Goal: Transaction & Acquisition: Book appointment/travel/reservation

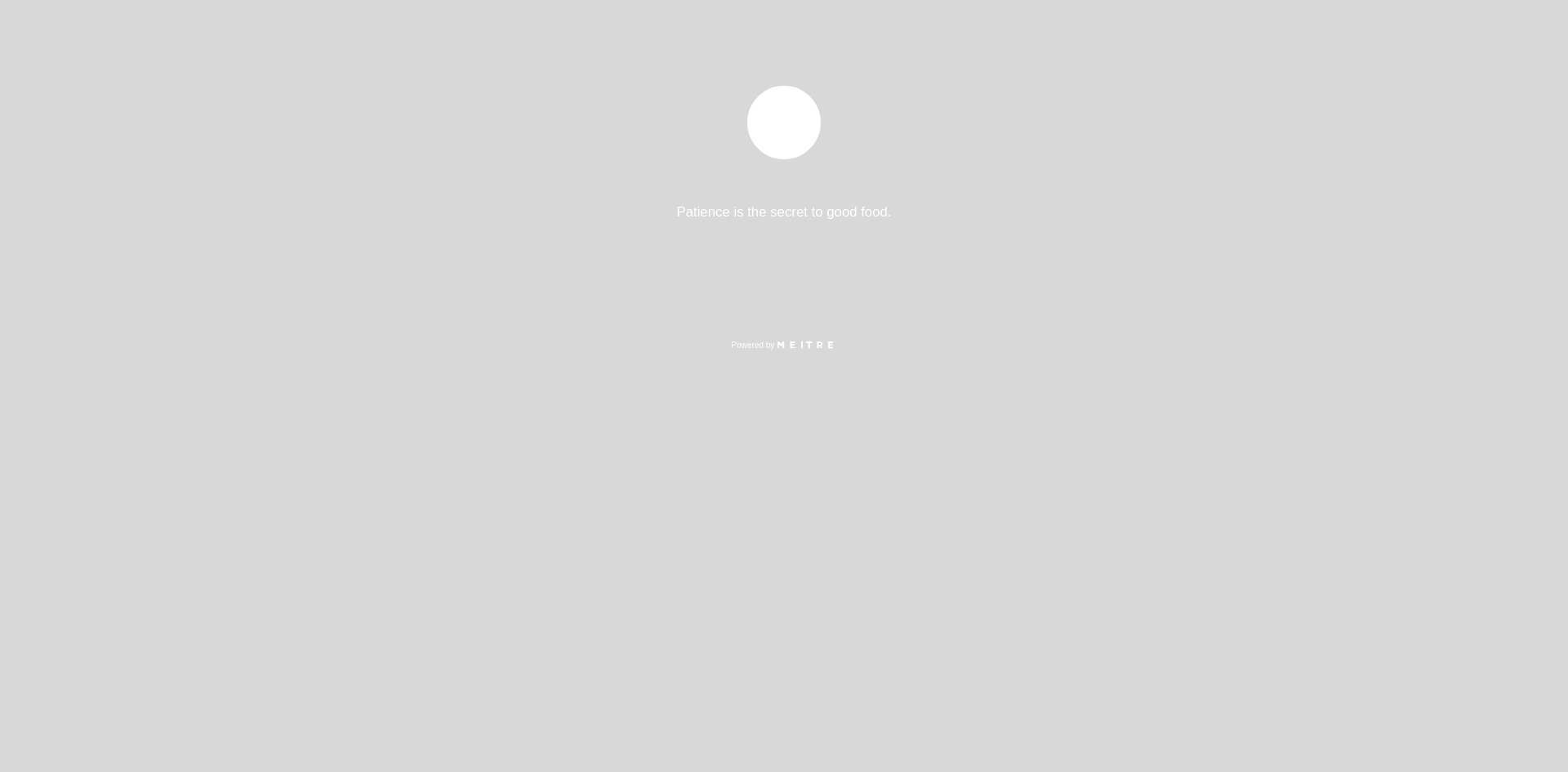
select select "pt"
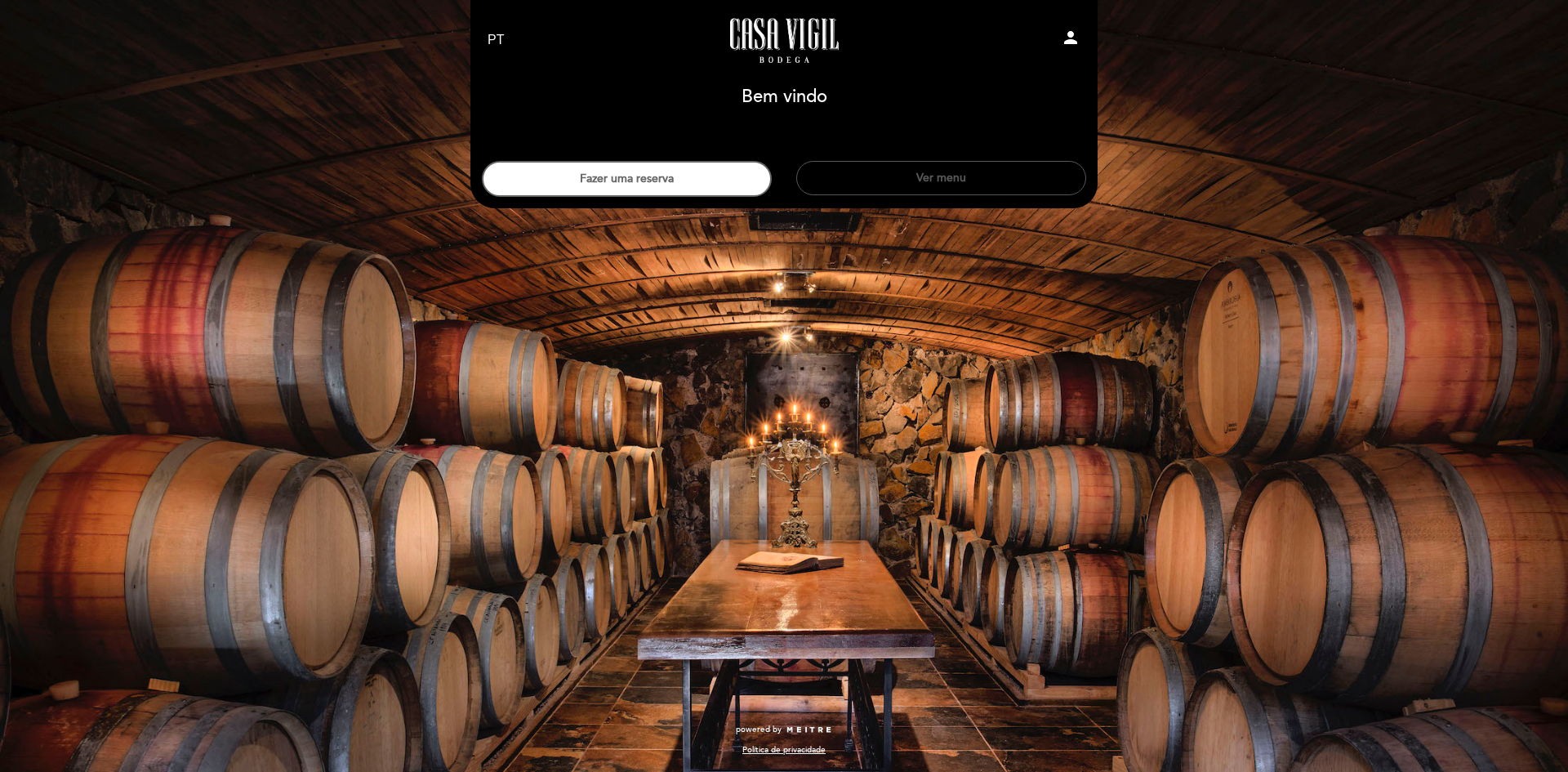
drag, startPoint x: 725, startPoint y: 180, endPoint x: 851, endPoint y: 179, distance: 126.0
click at [842, 179] on div "Fazer uma reserva Ver menu" at bounding box center [784, 170] width 629 height 52
click at [863, 178] on button "Ver menu" at bounding box center [941, 178] width 290 height 34
click at [721, 169] on button "Fazer uma reserva" at bounding box center [626, 179] width 290 height 36
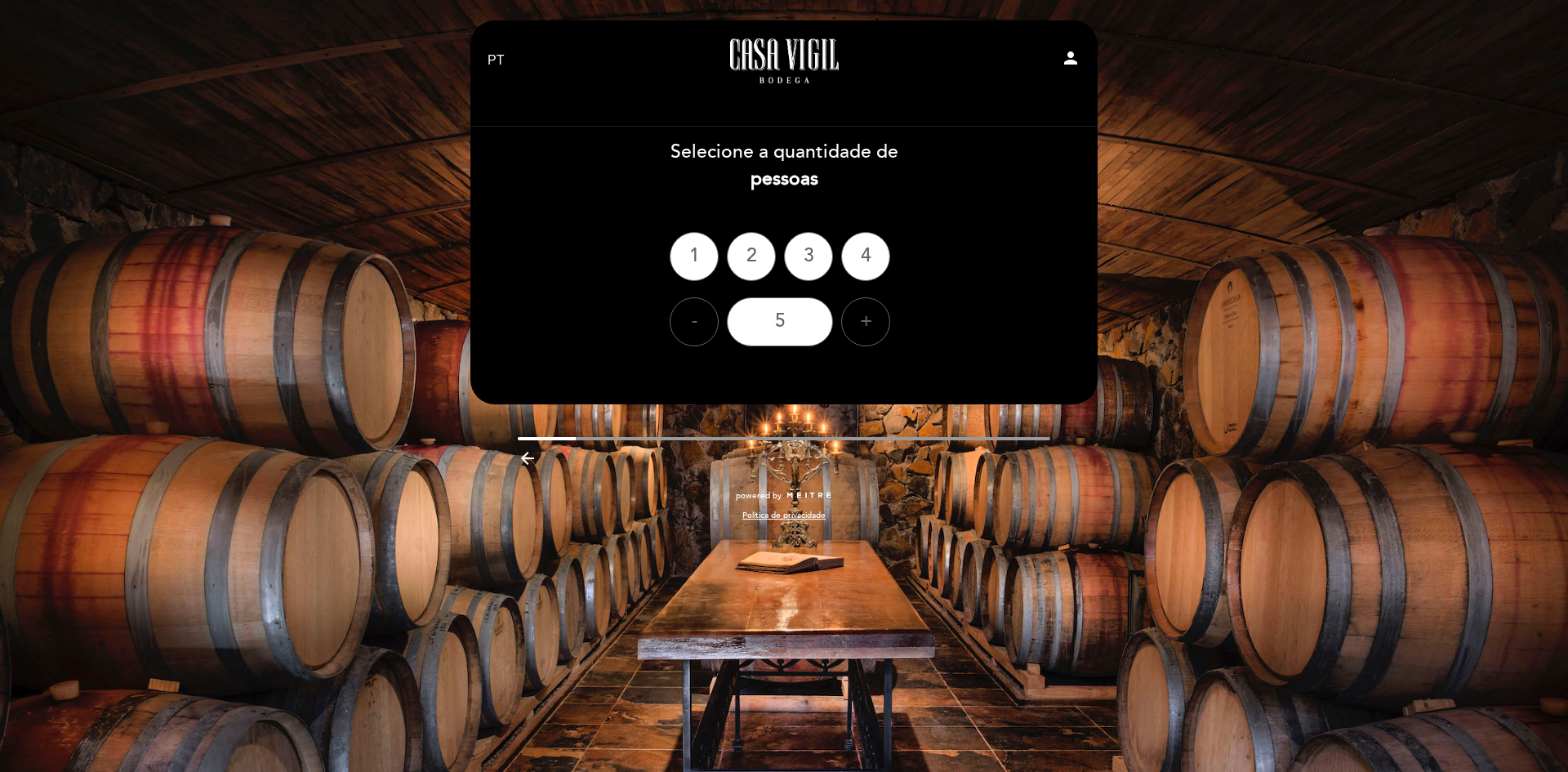
click at [757, 255] on div "2" at bounding box center [752, 257] width 49 height 49
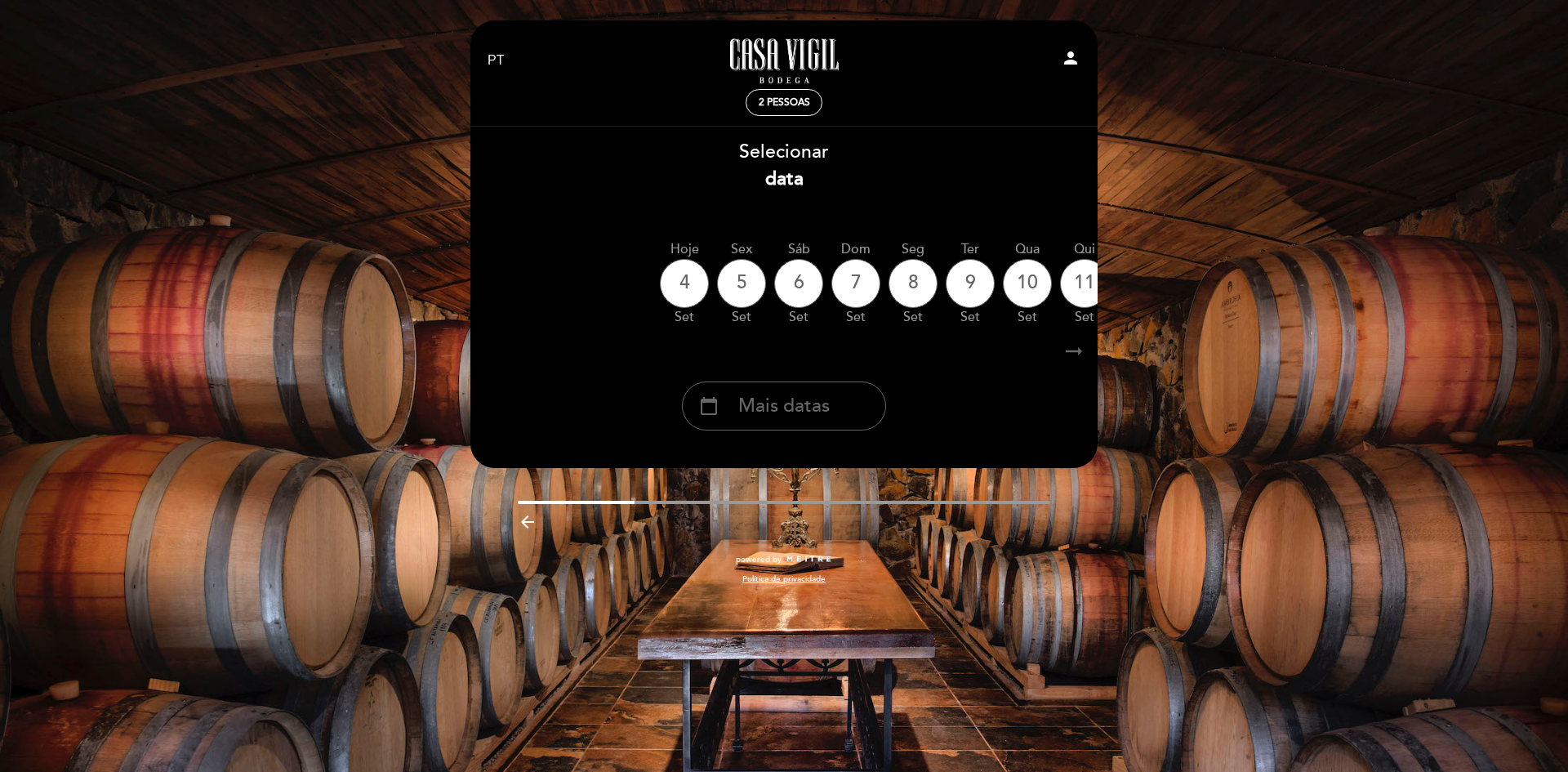
click at [795, 413] on span "Mais datas" at bounding box center [784, 406] width 92 height 27
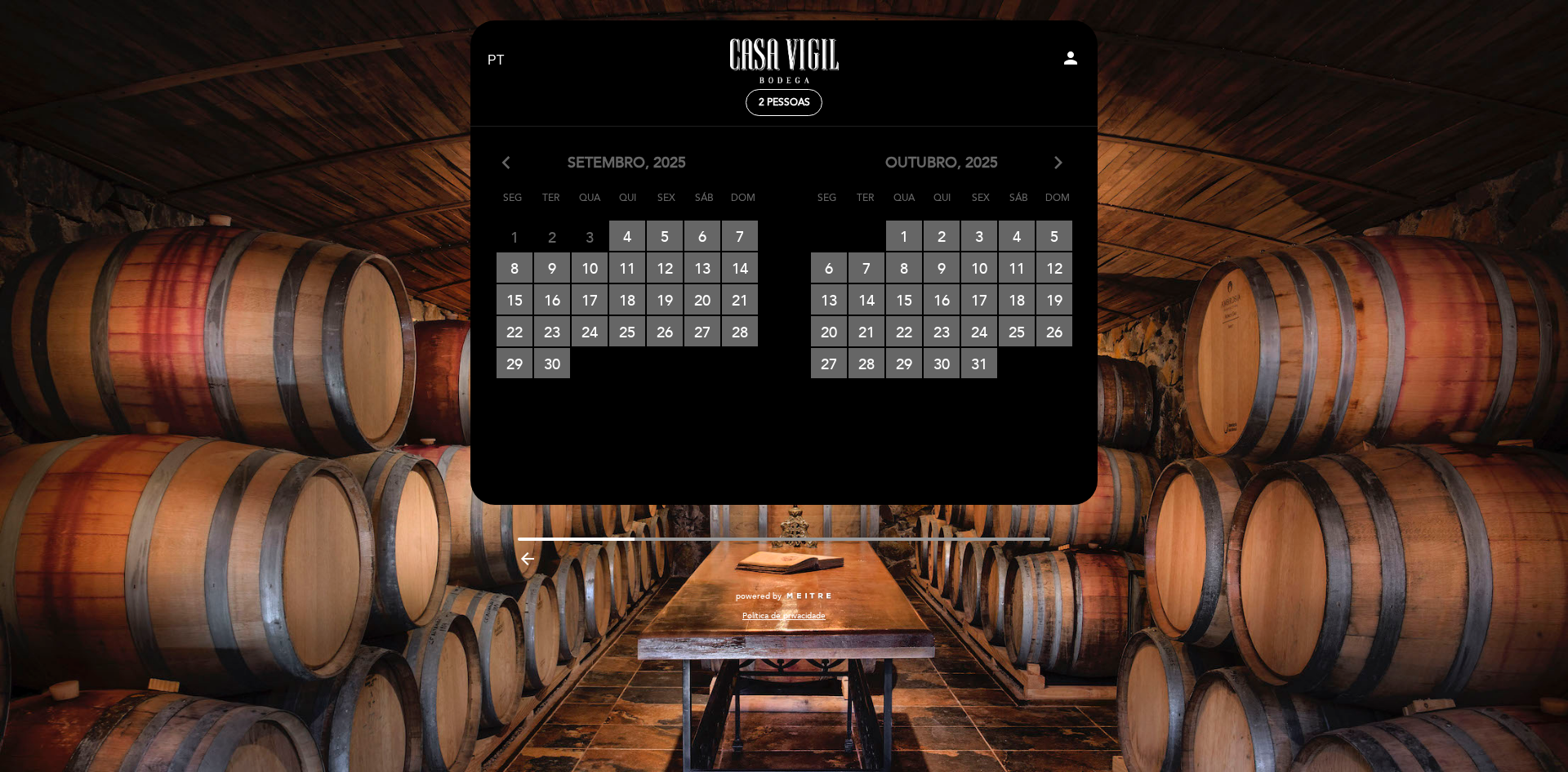
click at [1059, 159] on icon "arrow_forward_ios" at bounding box center [1059, 163] width 15 height 21
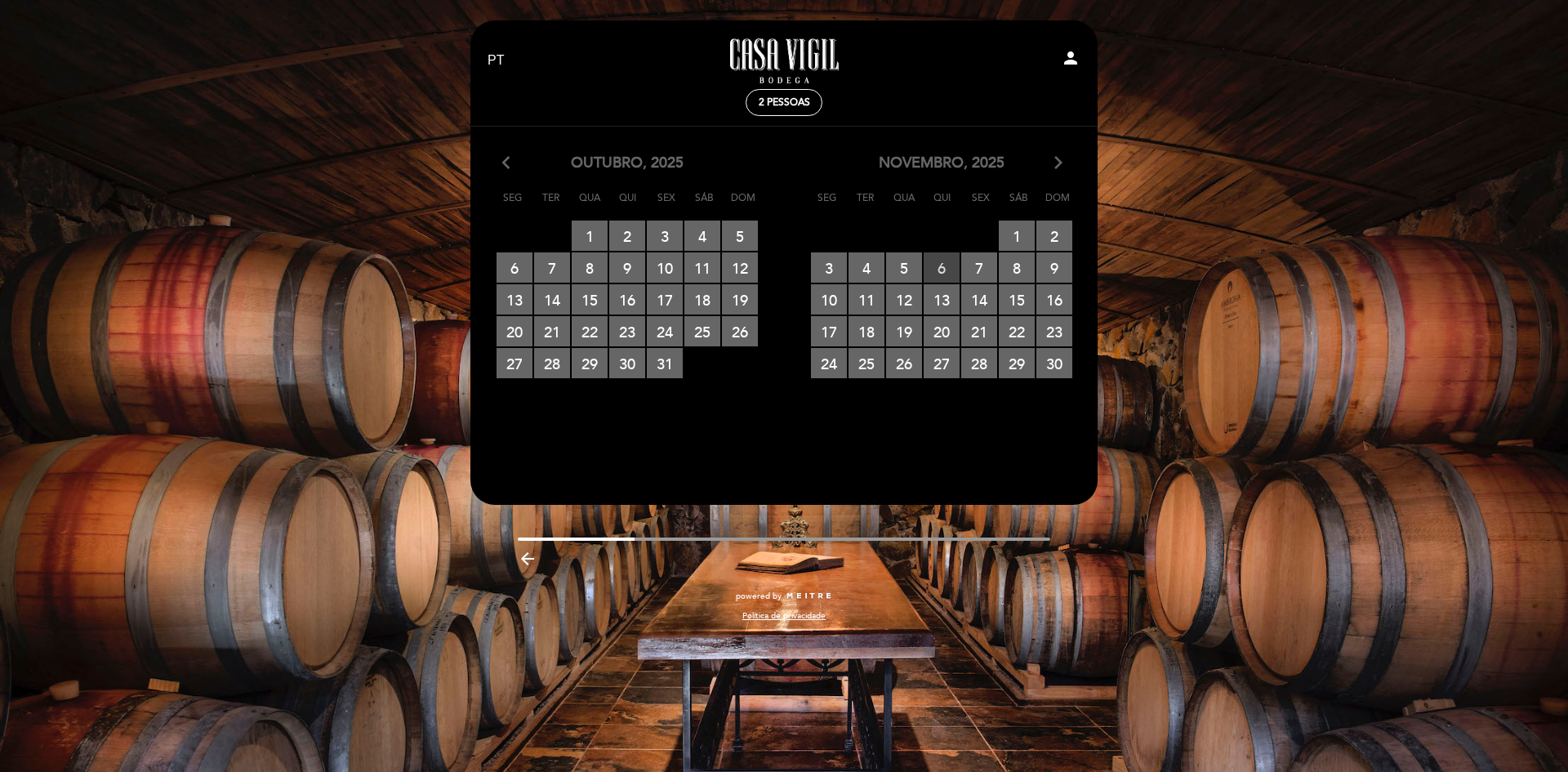
click at [945, 270] on span "6 RESERVAS DISPONÍVEIS" at bounding box center [942, 267] width 36 height 30
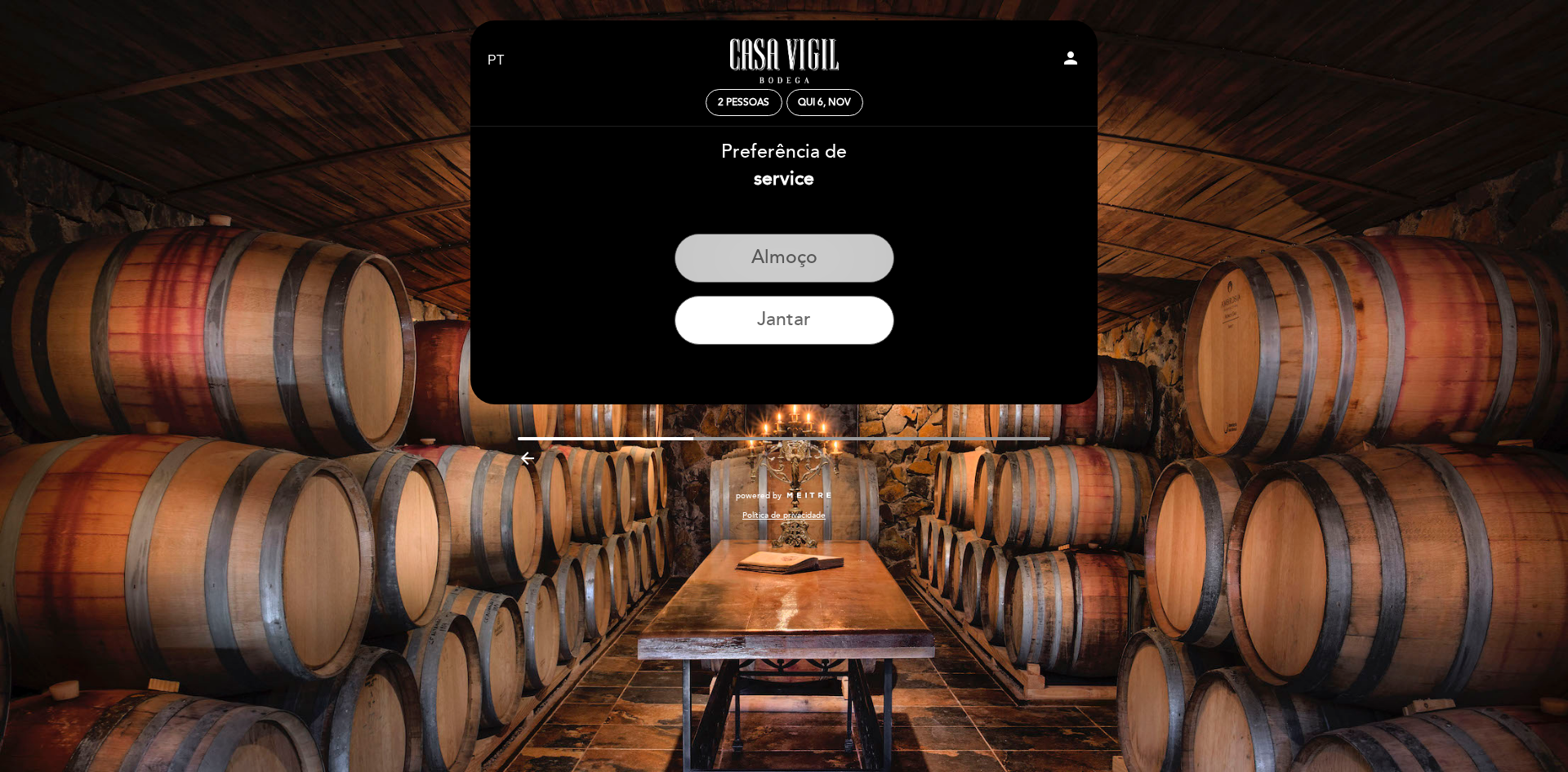
click at [818, 267] on button "Almoço" at bounding box center [784, 258] width 220 height 49
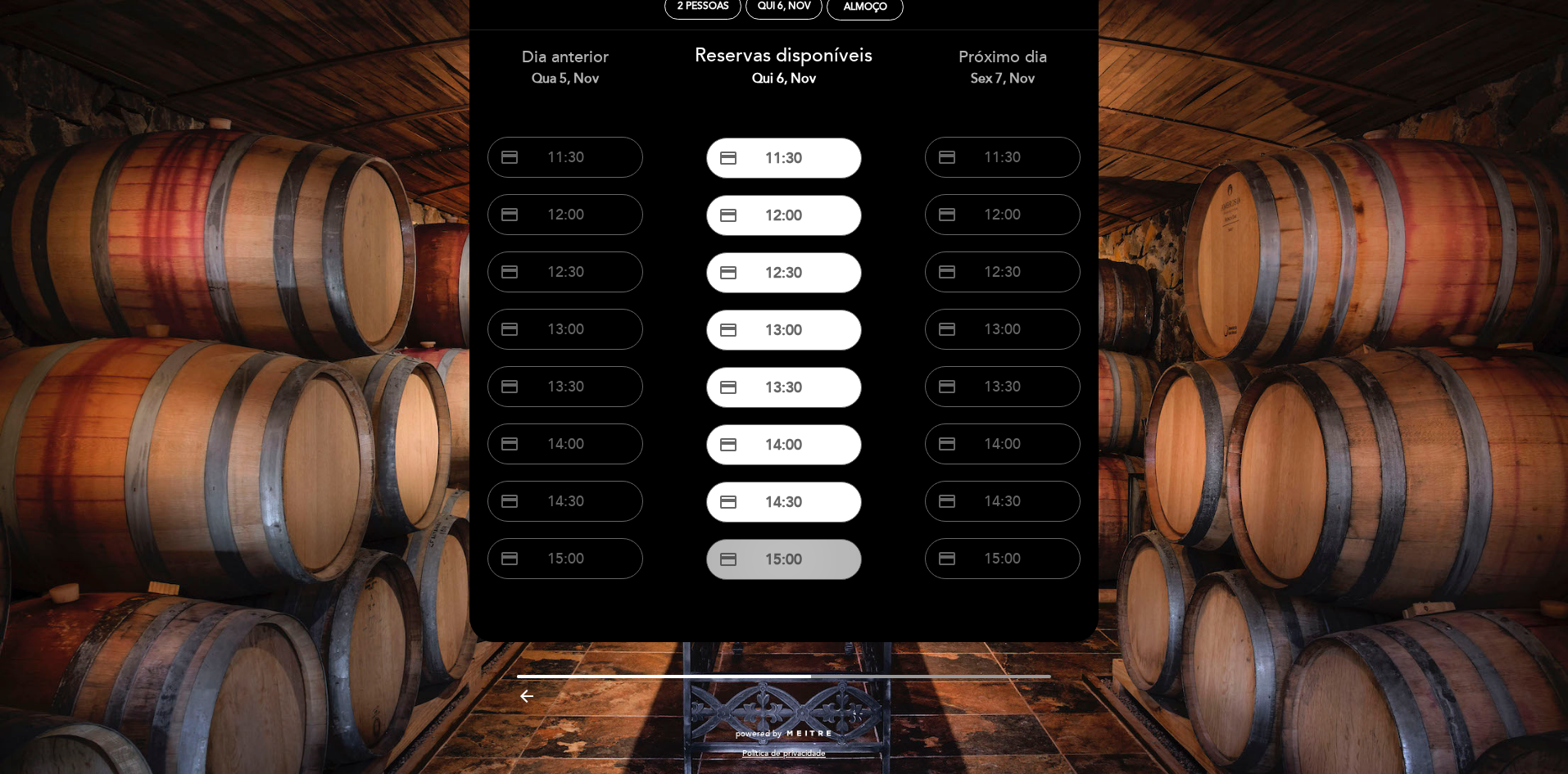
scroll to position [99, 0]
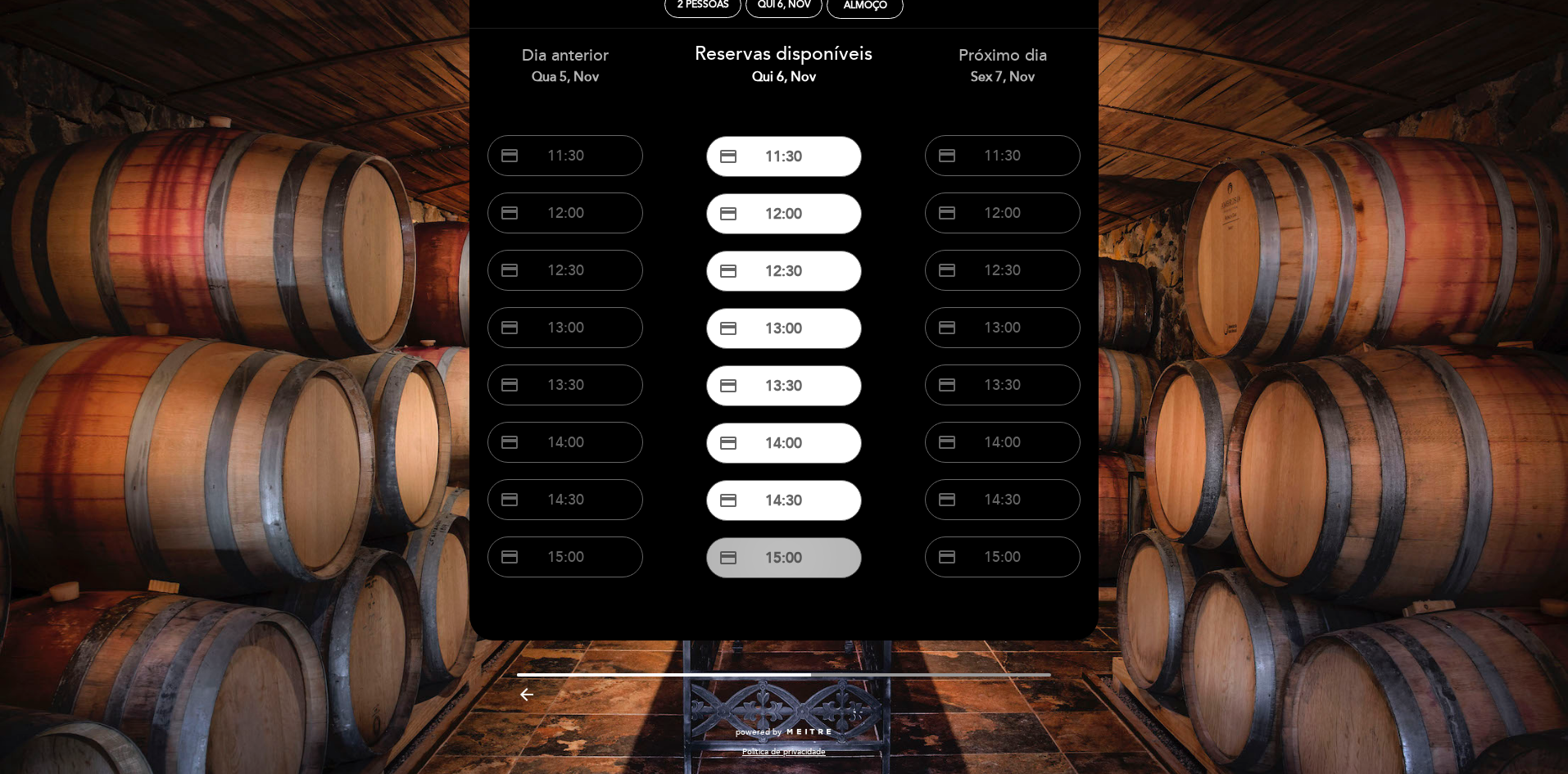
click at [799, 558] on button "credit_card 15:00" at bounding box center [784, 557] width 155 height 41
